Goal: Task Accomplishment & Management: Use online tool/utility

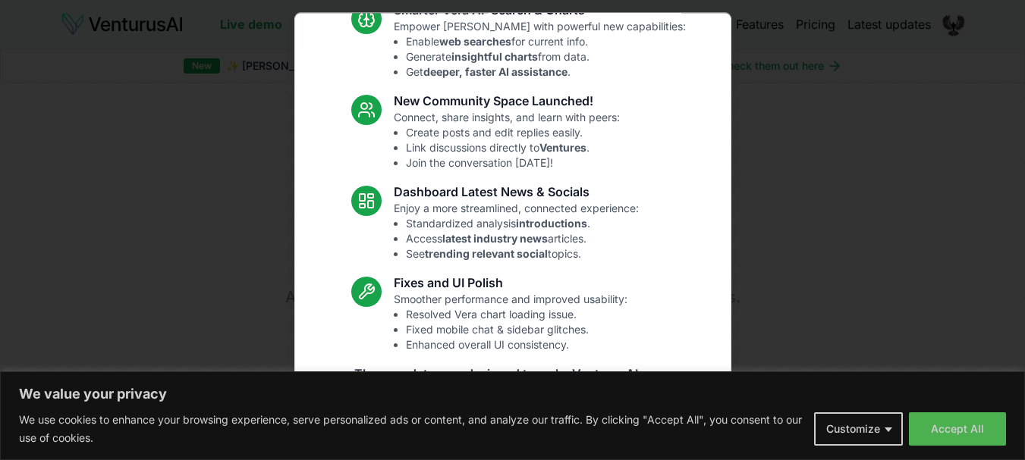
scroll to position [172, 0]
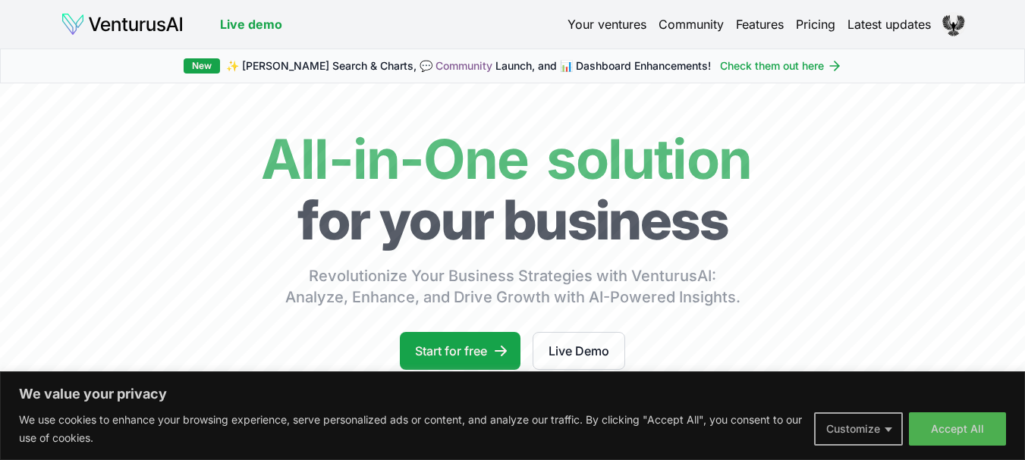
click at [877, 428] on button "Customize" at bounding box center [858, 429] width 89 height 33
click at [0, 0] on div "We use cookies to help you navigate efficiently and perform certain functions. …" at bounding box center [0, 0] width 0 height 0
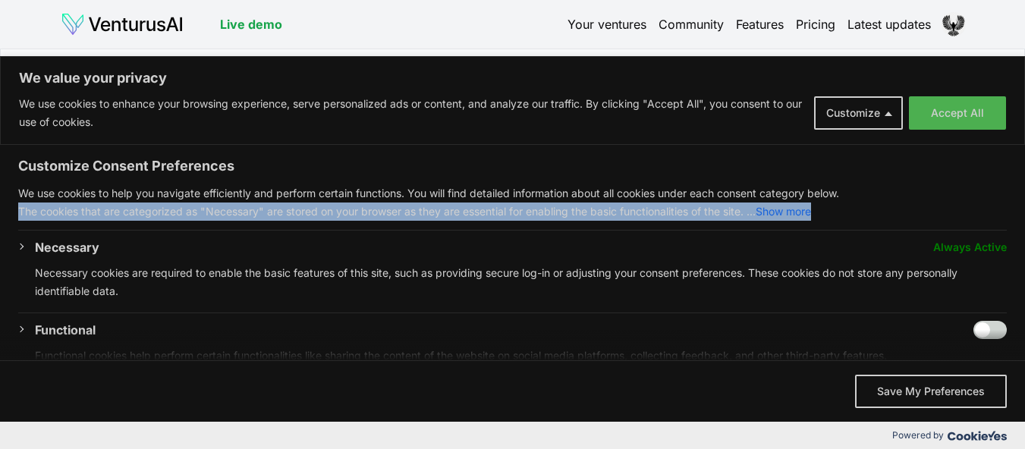
click at [973, 325] on input "Enable Functional" at bounding box center [989, 330] width 33 height 18
click at [967, 325] on div "Necessary Always Active Necessary cookies are required to enable the basic feat…" at bounding box center [512, 436] width 988 height 397
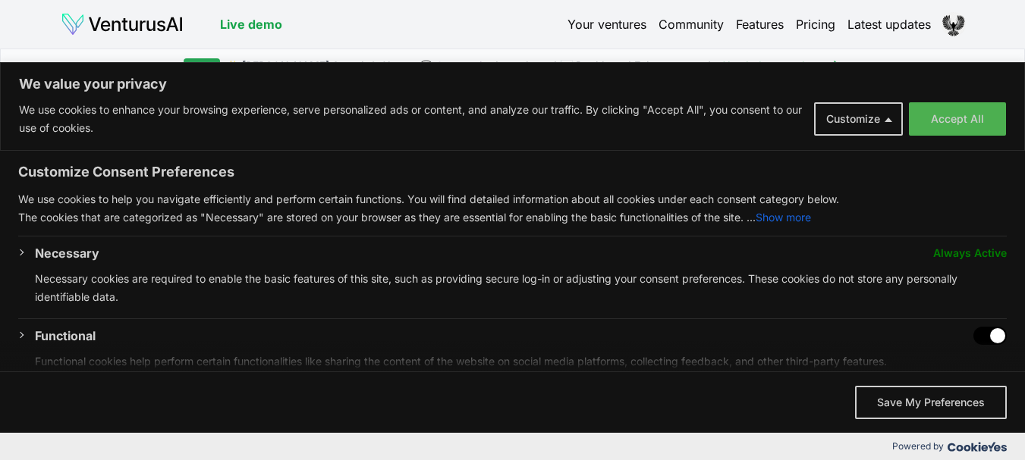
click at [980, 343] on span "We value your privacy" at bounding box center [512, 356] width 1025 height 30
click at [977, 340] on input "Disable Functional" at bounding box center [989, 336] width 33 height 18
click at [986, 331] on input "Enable Functional" at bounding box center [989, 336] width 33 height 18
click at [986, 331] on input "Disable Functional" at bounding box center [989, 336] width 33 height 18
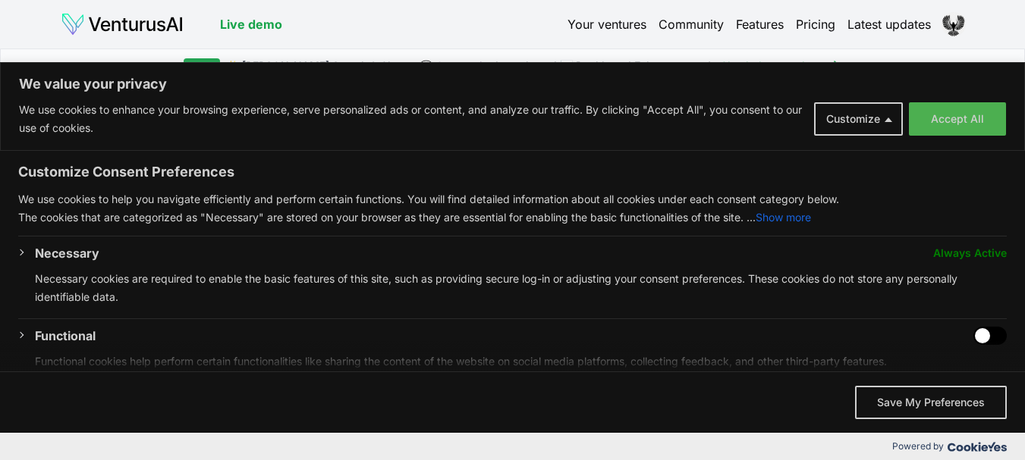
checkbox input "true"
click at [918, 418] on button "Save My Preferences" at bounding box center [931, 402] width 152 height 33
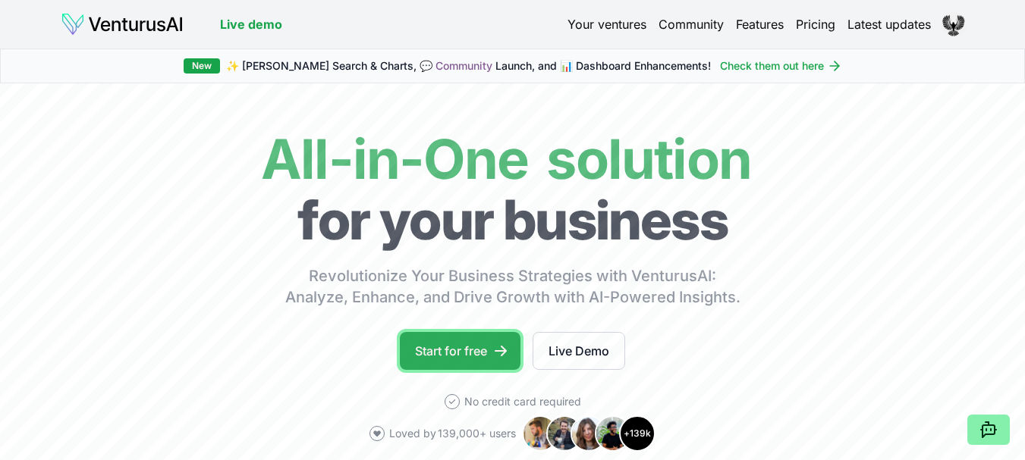
click at [472, 360] on link "Start for free" at bounding box center [460, 351] width 121 height 38
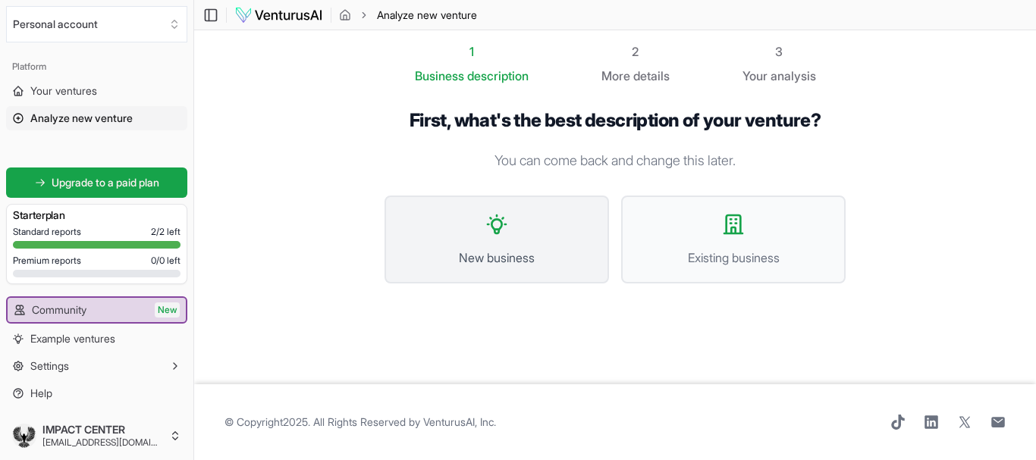
click at [538, 231] on button "New business" at bounding box center [496, 240] width 224 height 88
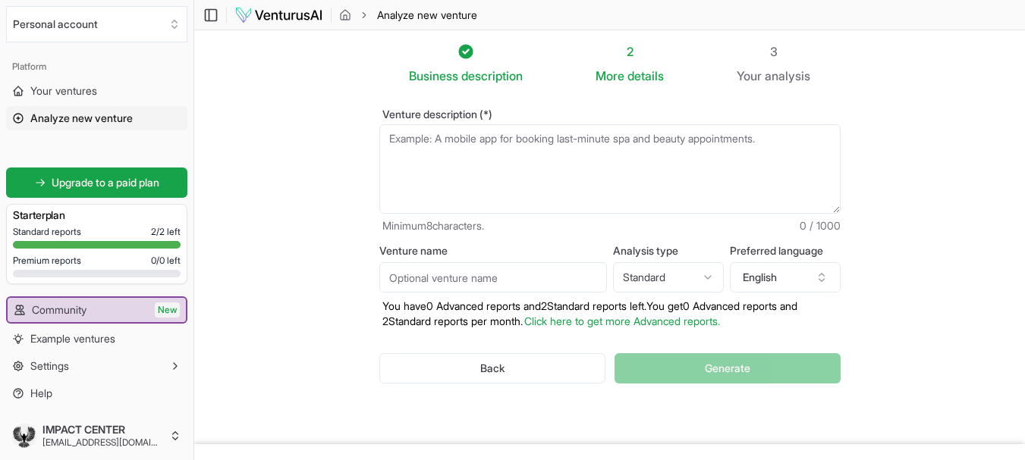
click at [509, 180] on textarea "Venture description (*)" at bounding box center [609, 168] width 461 height 89
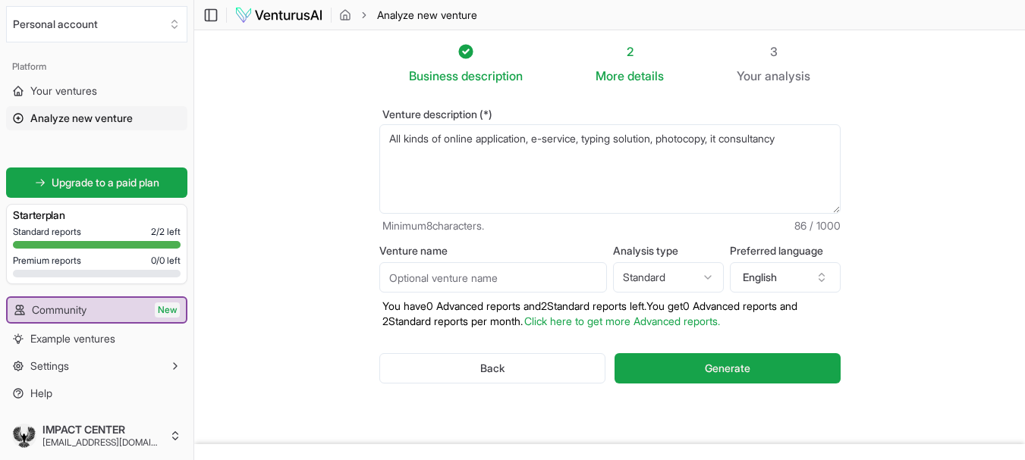
type textarea "All kinds of online application, e-service, typing solution, photocopy, it cons…"
click at [685, 276] on html "We value your privacy We use cookies to enhance your browsing experience, serve…" at bounding box center [512, 230] width 1025 height 460
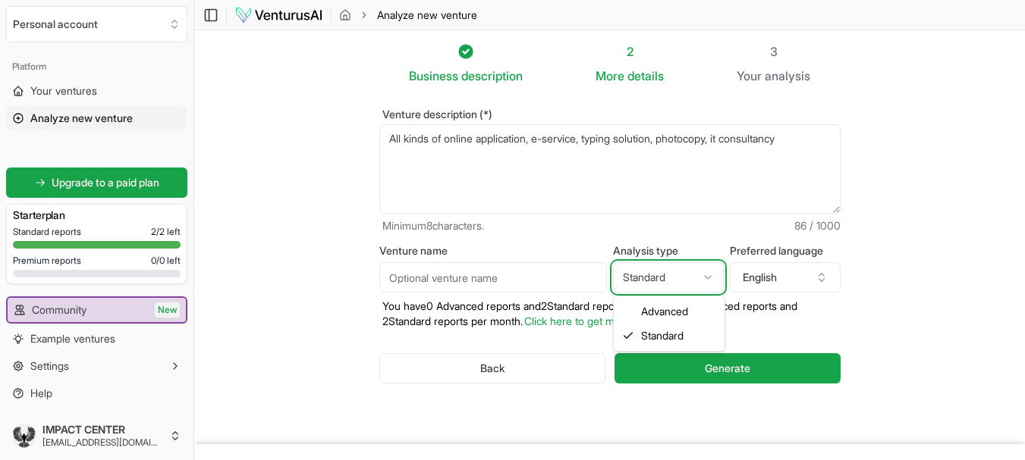
click at [685, 276] on html "We value your privacy We use cookies to enhance your browsing experience, serve…" at bounding box center [512, 230] width 1025 height 460
click at [673, 318] on link "Click here to get more Advanced reports." at bounding box center [622, 321] width 196 height 13
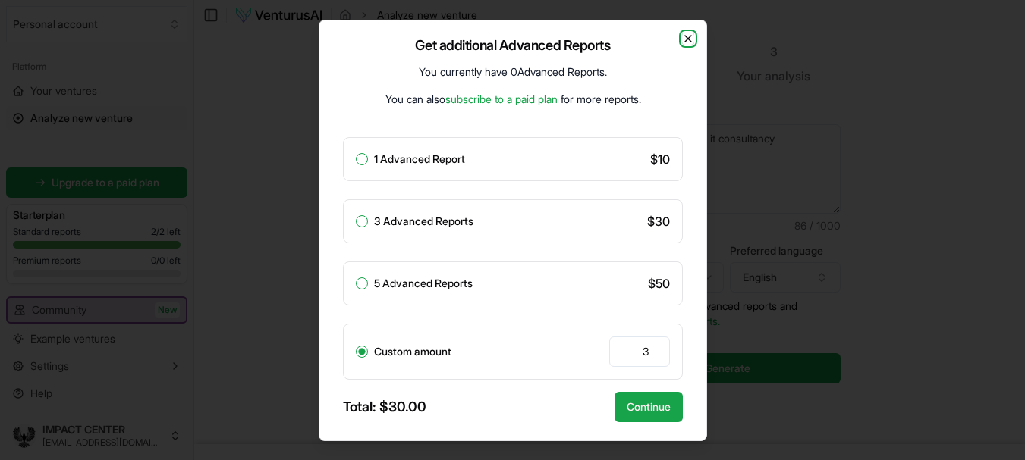
click at [689, 41] on icon "button" at bounding box center [688, 39] width 12 height 12
click at [689, 41] on div "Get additional Advanced Reports You currently have 0 Advanced Reports . You can…" at bounding box center [513, 231] width 388 height 422
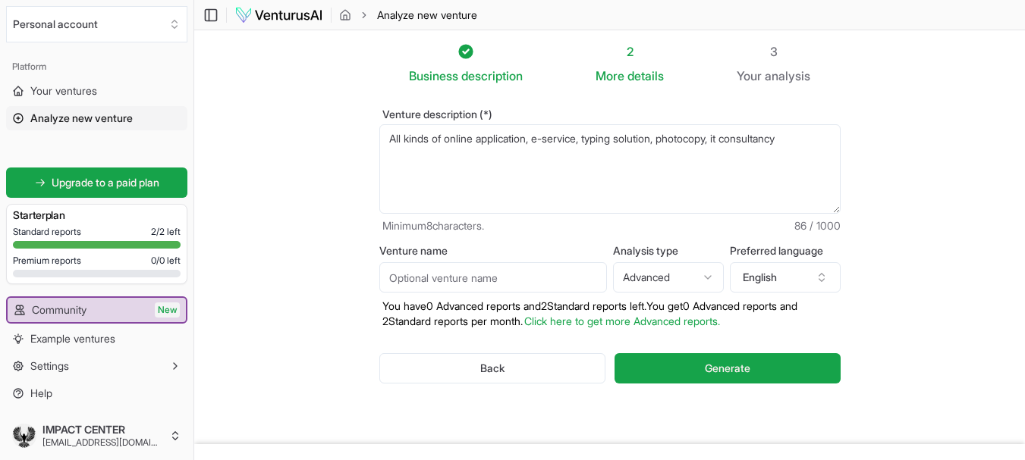
click at [676, 289] on body "We value your privacy We use cookies to enhance your browsing experience, serve…" at bounding box center [512, 230] width 1025 height 460
click at [676, 289] on html "We value your privacy We use cookies to enhance your browsing experience, serve…" at bounding box center [512, 230] width 1025 height 460
select select "standard"
click at [541, 279] on input "Venture name" at bounding box center [493, 277] width 228 height 30
click at [764, 284] on button "English" at bounding box center [785, 277] width 111 height 30
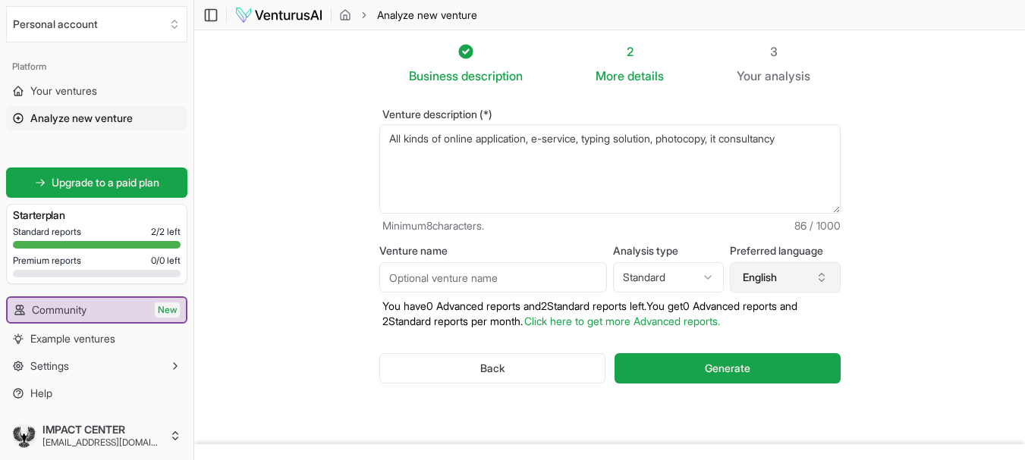
click at [764, 284] on button "English" at bounding box center [785, 277] width 111 height 30
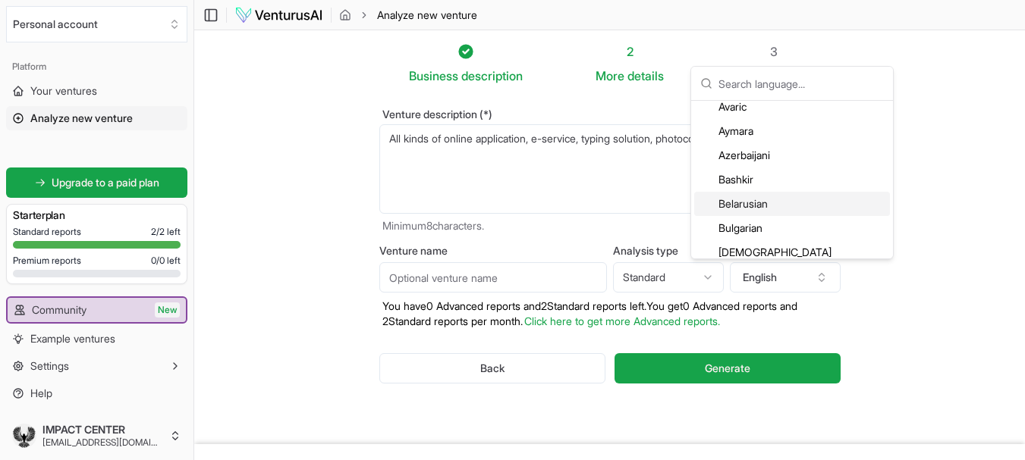
scroll to position [303, 0]
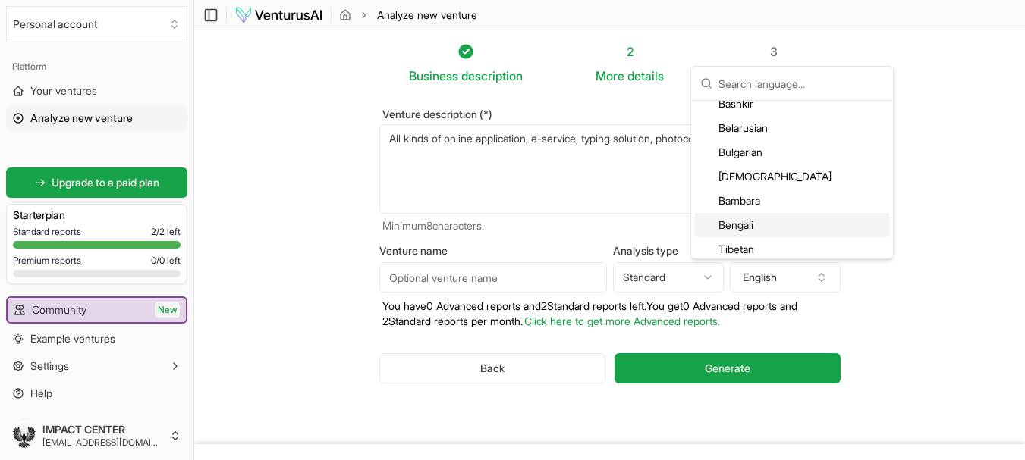
click at [755, 221] on div "Bengali" at bounding box center [792, 225] width 196 height 24
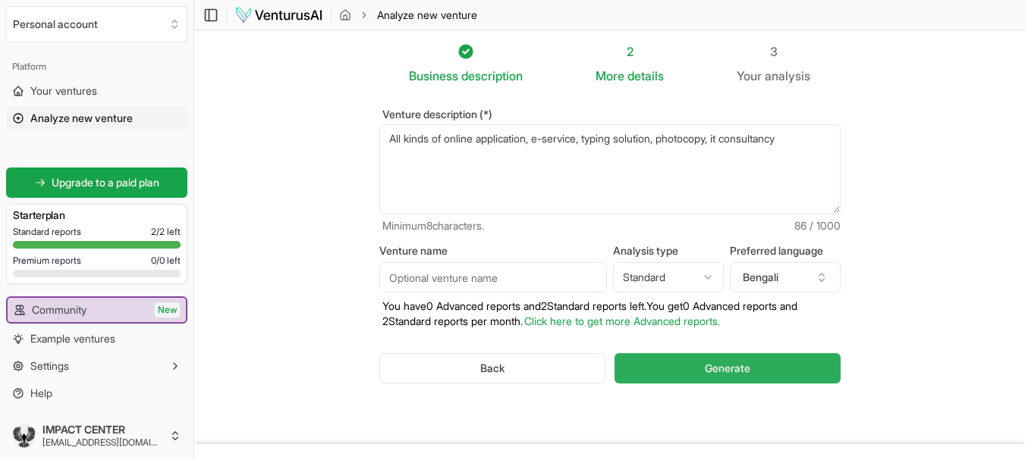
click at [748, 370] on span "Generate" at bounding box center [728, 368] width 46 height 15
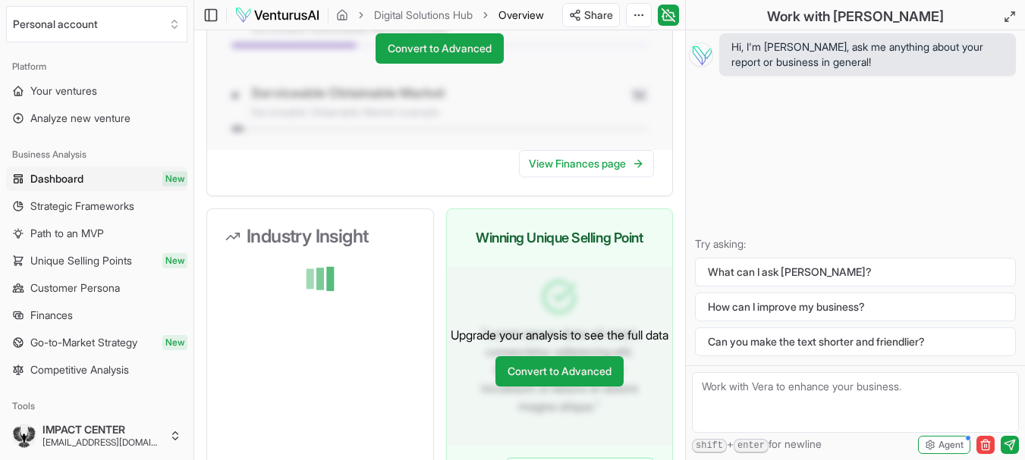
scroll to position [1365, 0]
